Goal: Task Accomplishment & Management: Use online tool/utility

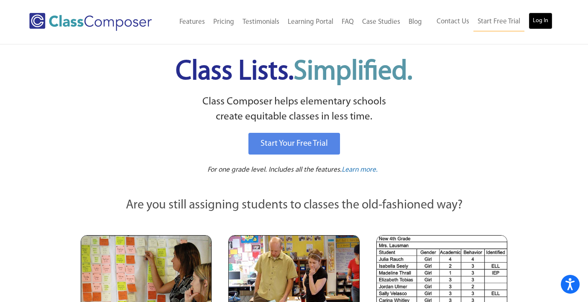
click at [542, 19] on link "Log In" at bounding box center [541, 21] width 24 height 17
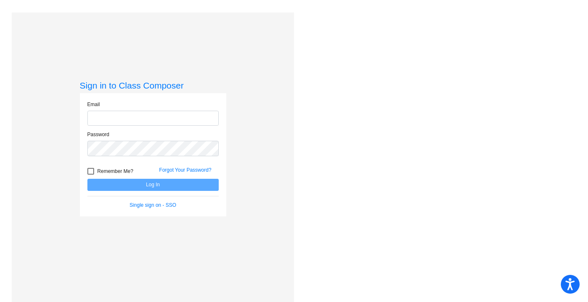
click at [180, 180] on form "Email Password Remember Me? Forgot Your Password? Log In Single sign on - SSO" at bounding box center [152, 155] width 131 height 108
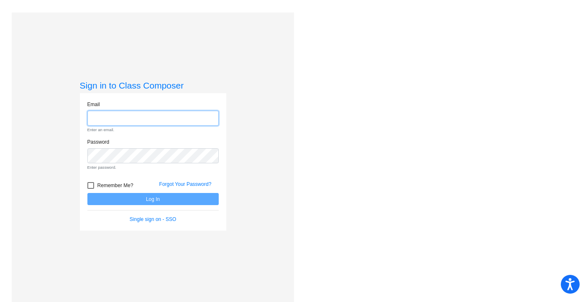
type input "[EMAIL_ADDRESS][DOMAIN_NAME]"
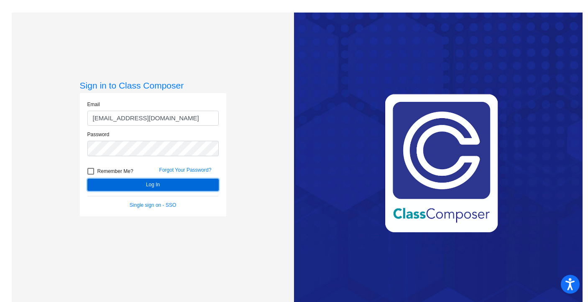
click at [180, 180] on button "Log In" at bounding box center [152, 185] width 131 height 12
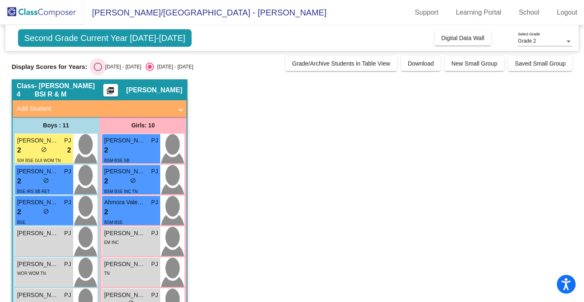
click at [94, 69] on div "Select an option" at bounding box center [98, 67] width 8 height 8
click at [97, 71] on input "[DATE] - [DATE]" at bounding box center [97, 71] width 0 height 0
radio input "true"
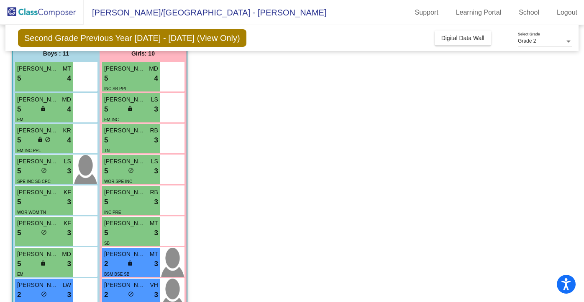
scroll to position [73, 0]
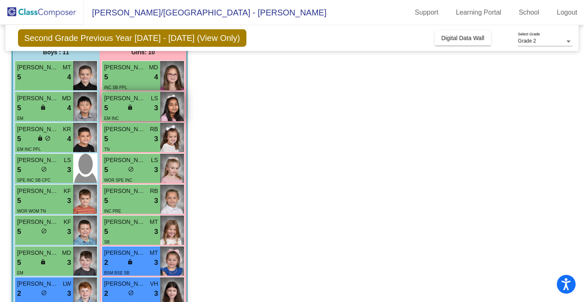
click at [124, 109] on div "5 lock do_not_disturb_alt 3" at bounding box center [131, 108] width 54 height 11
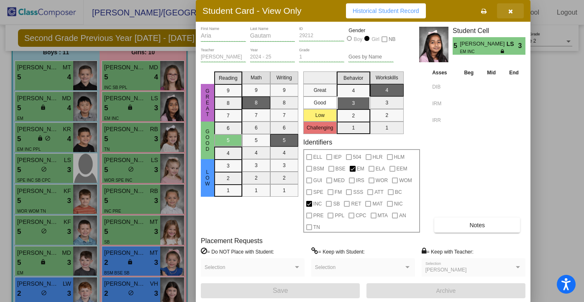
click at [510, 10] on icon "button" at bounding box center [510, 11] width 5 height 6
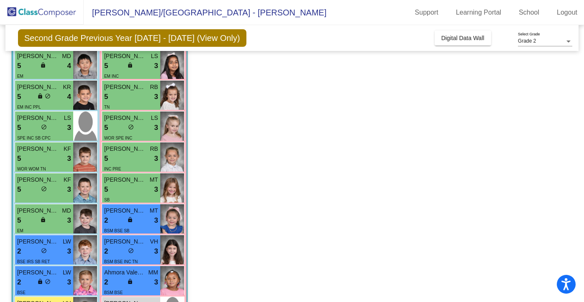
scroll to position [118, 0]
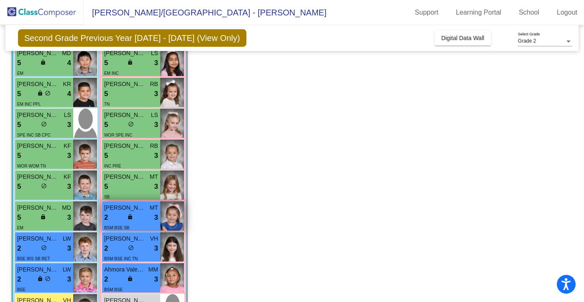
click at [143, 217] on div "2 lock do_not_disturb_alt 3" at bounding box center [131, 217] width 54 height 11
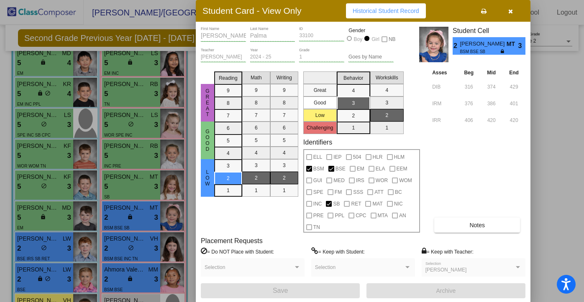
click at [513, 11] on button "button" at bounding box center [510, 10] width 27 height 15
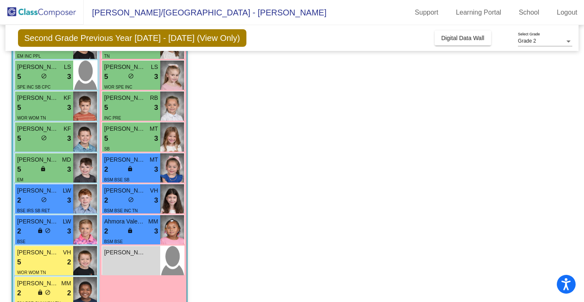
scroll to position [185, 0]
